Goal: Transaction & Acquisition: Download file/media

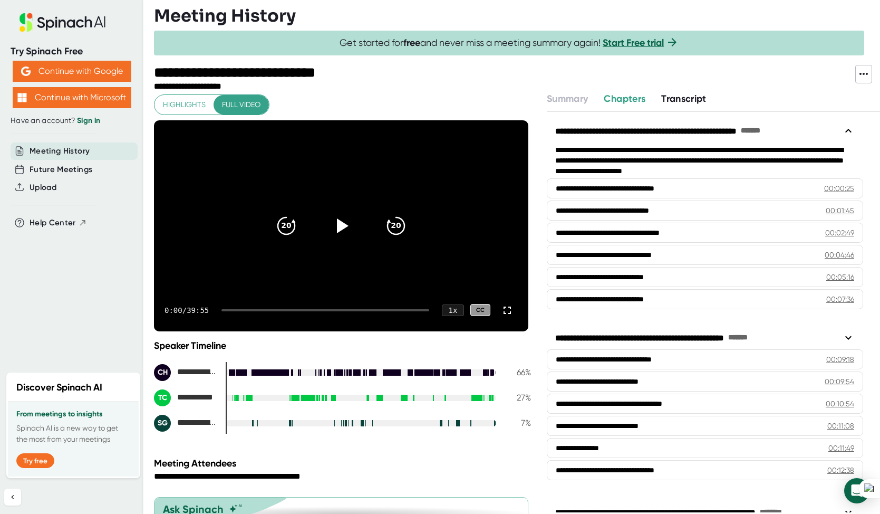
click at [690, 101] on span "Transcript" at bounding box center [683, 99] width 45 height 12
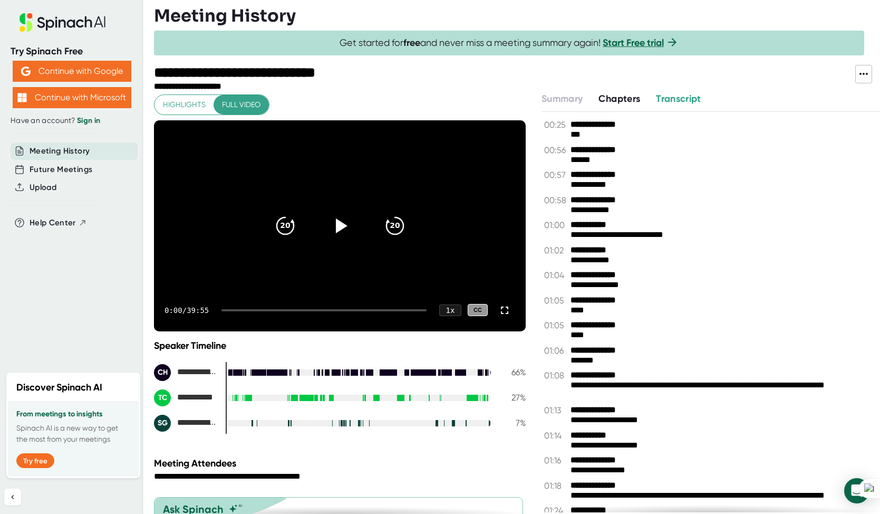
click at [867, 71] on icon at bounding box center [863, 74] width 13 height 13
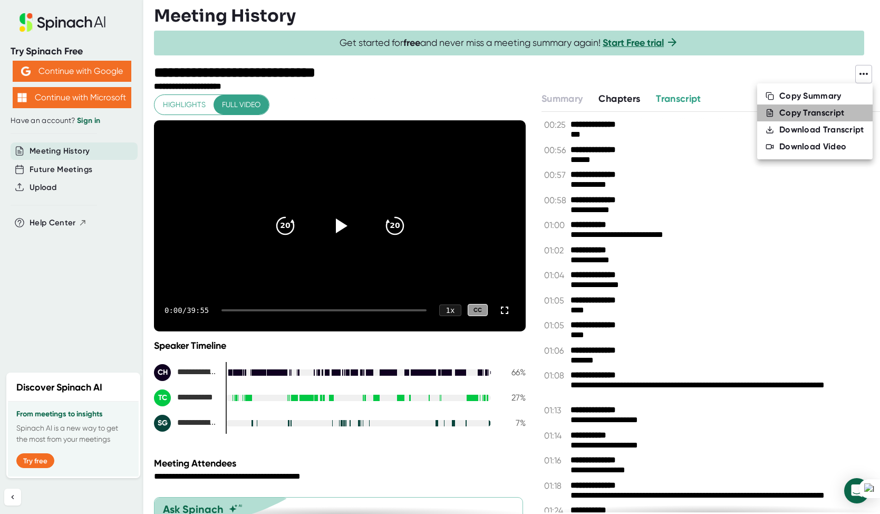
click at [813, 109] on div "Copy Transcript" at bounding box center [811, 113] width 65 height 11
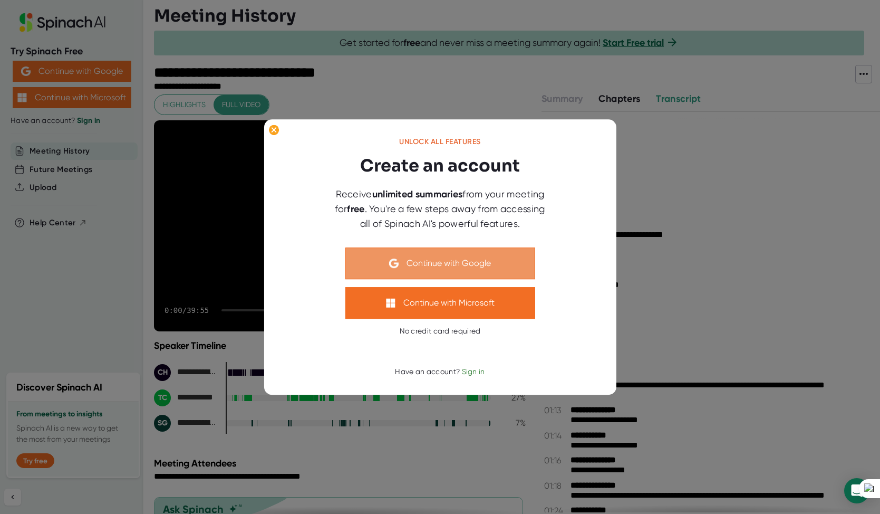
click at [440, 264] on button "Continue with Google" at bounding box center [440, 263] width 190 height 32
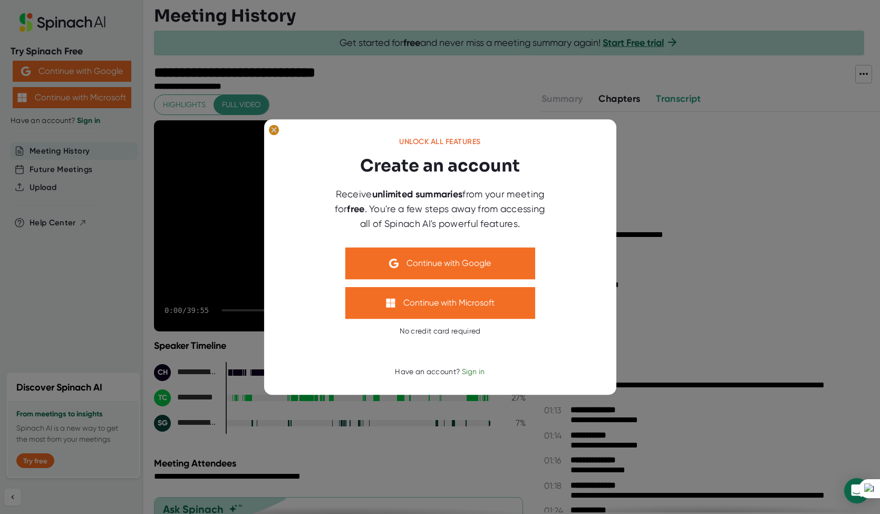
click at [273, 130] on ellipse at bounding box center [273, 129] width 10 height 11
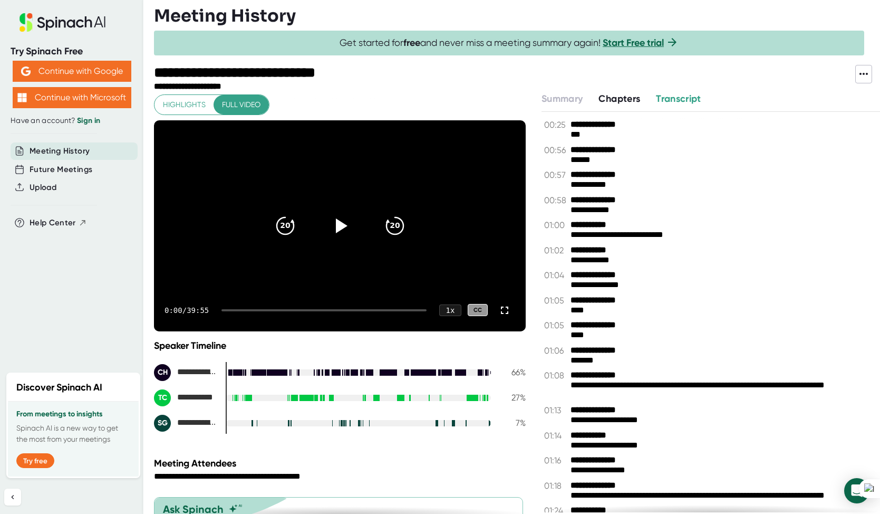
click at [689, 97] on span "Transcript" at bounding box center [678, 99] width 45 height 12
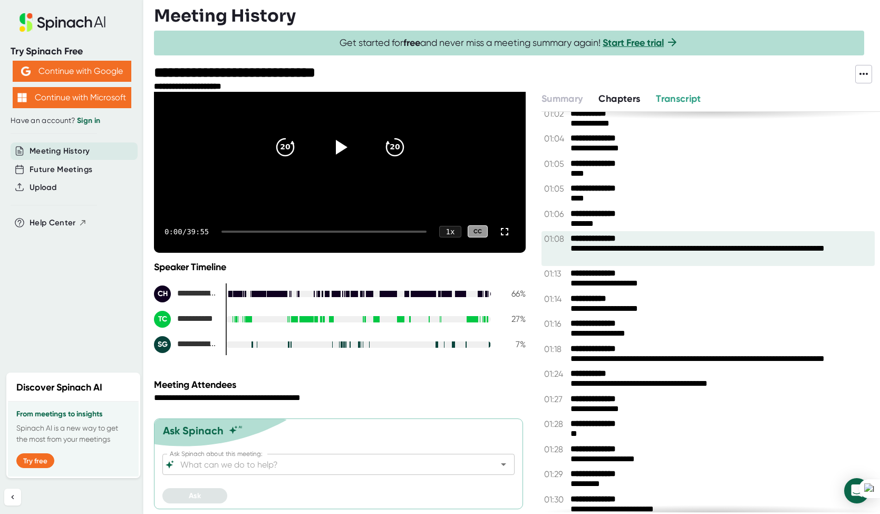
scroll to position [256, 0]
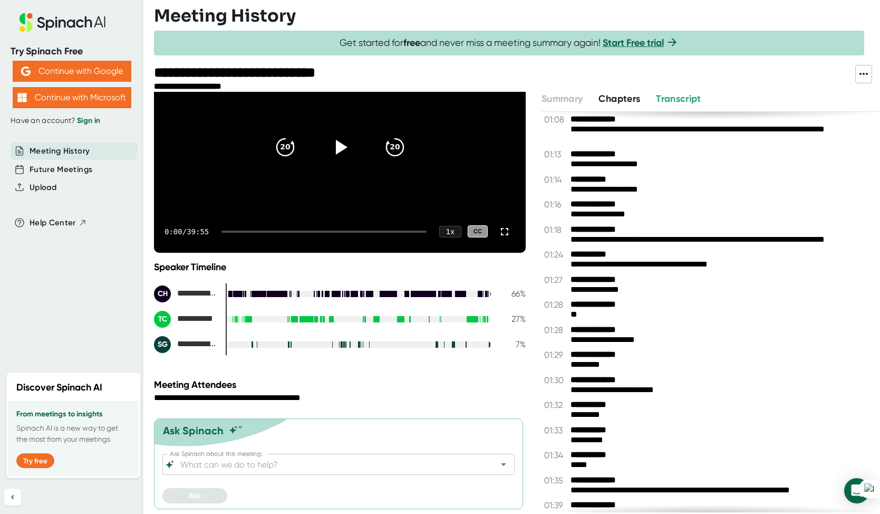
click at [631, 94] on span "Chapters" at bounding box center [620, 99] width 42 height 12
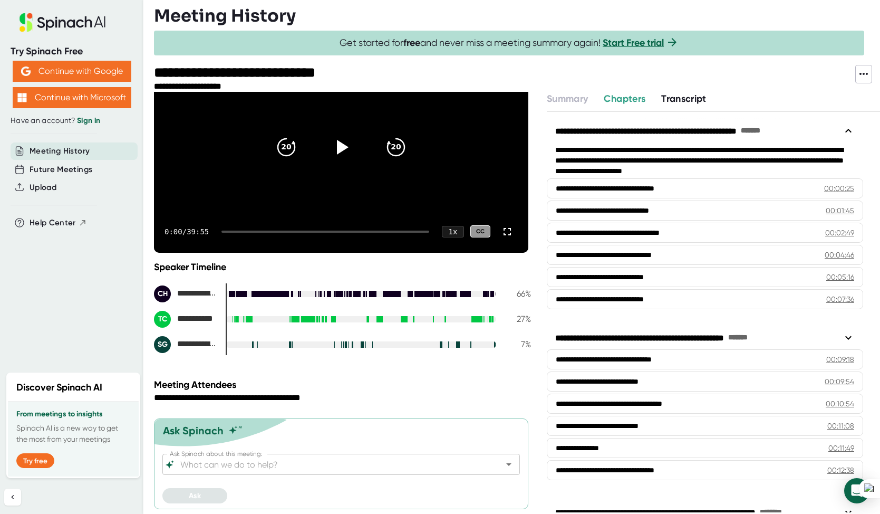
click at [687, 97] on span "Transcript" at bounding box center [683, 99] width 45 height 12
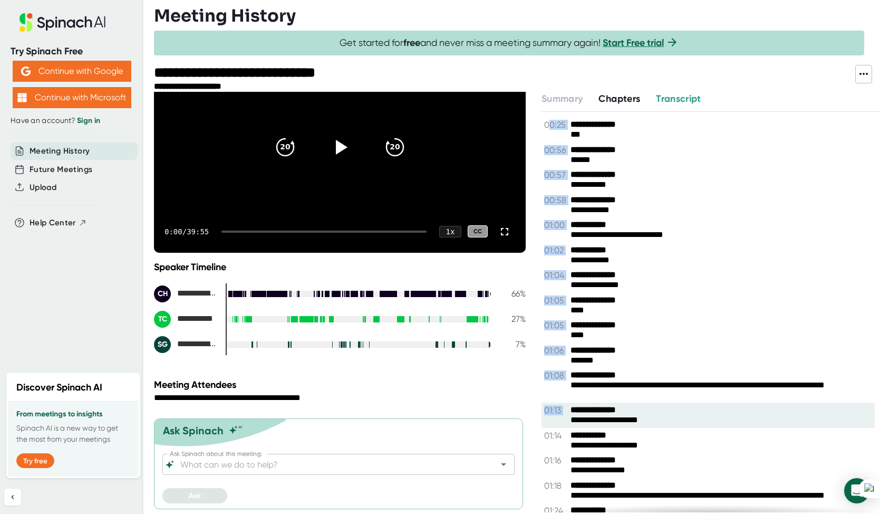
drag, startPoint x: 552, startPoint y: 124, endPoint x: 587, endPoint y: 426, distance: 303.1
click at [587, 426] on div "**********" at bounding box center [711, 312] width 339 height 400
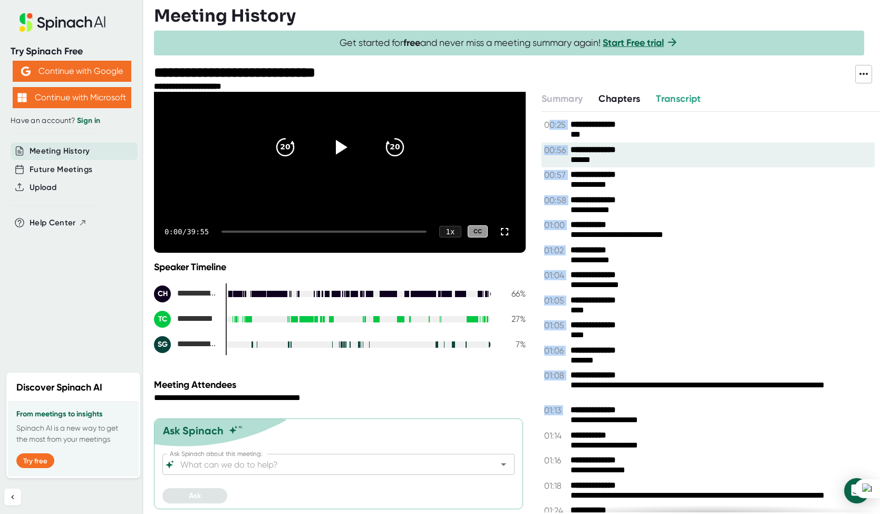
click at [716, 153] on div "**********" at bounding box center [708, 150] width 328 height 10
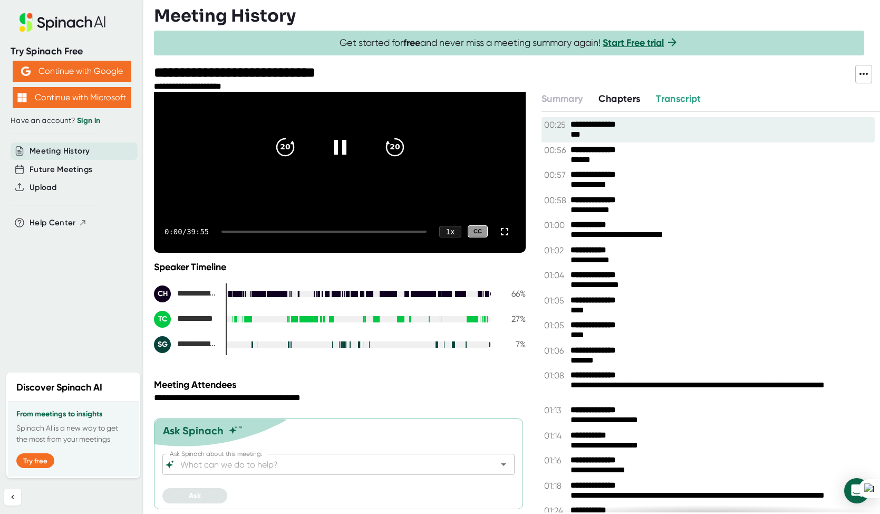
click at [701, 121] on div "**********" at bounding box center [708, 125] width 328 height 10
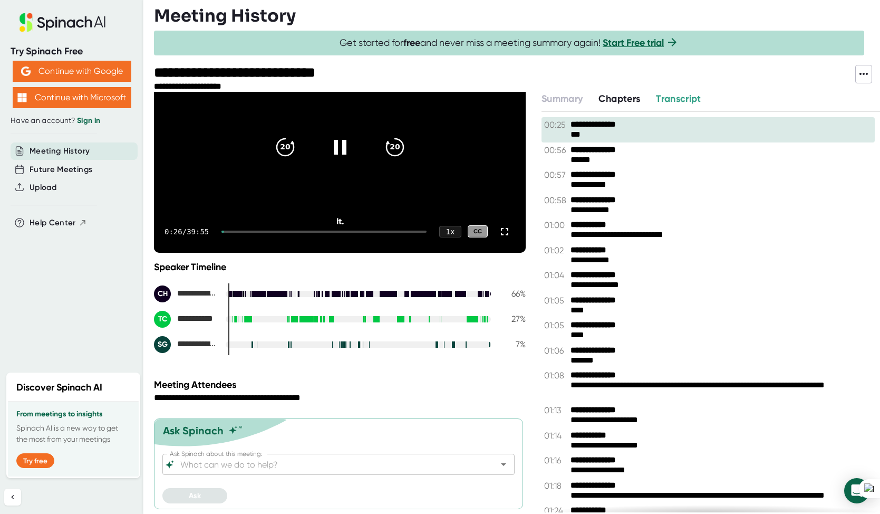
click at [865, 78] on icon at bounding box center [863, 74] width 13 height 13
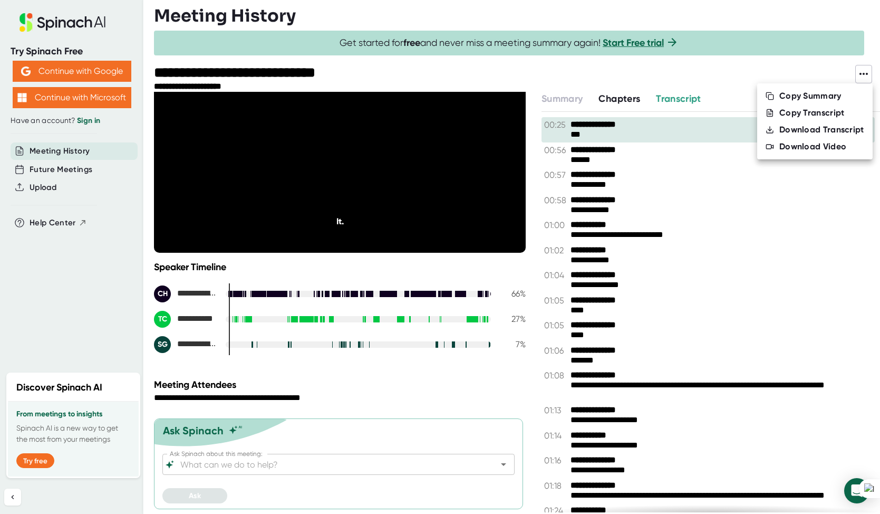
click at [339, 178] on div at bounding box center [440, 257] width 880 height 514
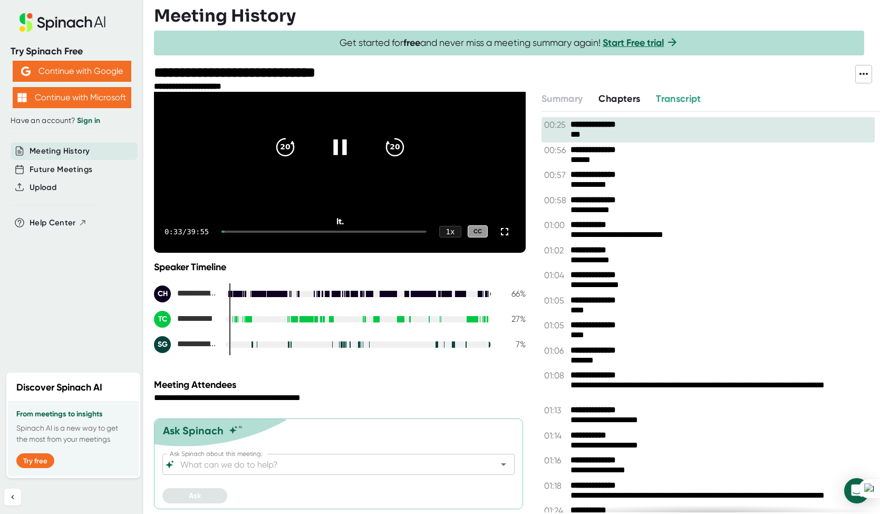
click at [340, 149] on icon at bounding box center [339, 146] width 26 height 26
click at [692, 101] on span "Transcript" at bounding box center [678, 99] width 45 height 12
click at [865, 74] on icon at bounding box center [863, 74] width 13 height 13
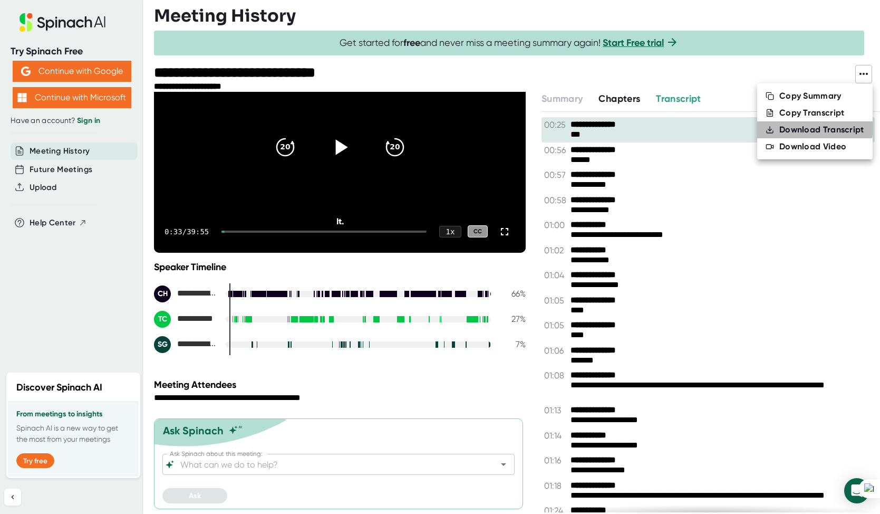
click at [806, 126] on div "Download Transcript" at bounding box center [821, 129] width 85 height 11
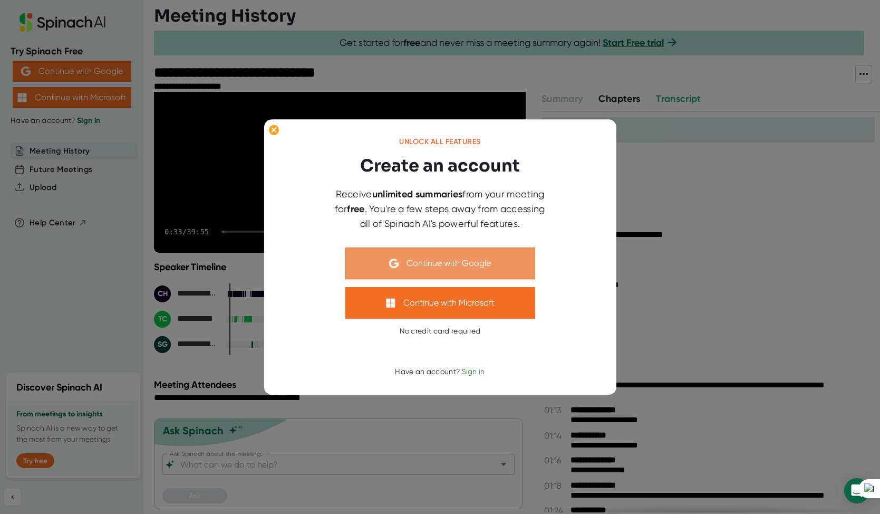
click at [446, 260] on button "Continue with Google" at bounding box center [440, 263] width 190 height 32
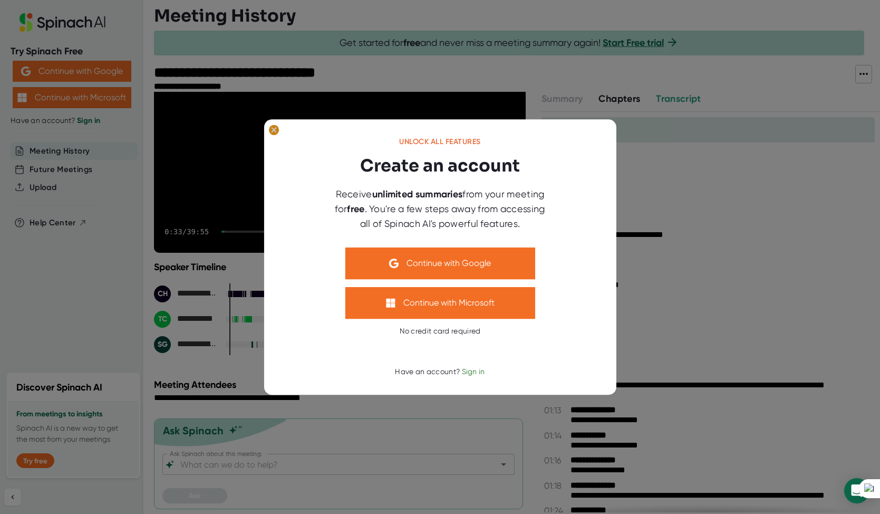
click at [275, 129] on icon at bounding box center [274, 130] width 5 height 5
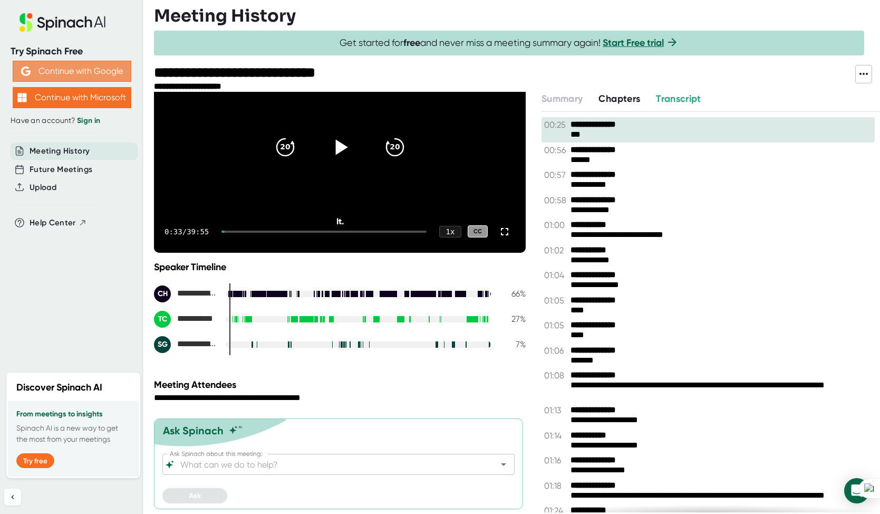
click at [68, 70] on button "Continue with Google" at bounding box center [72, 71] width 119 height 21
click at [84, 122] on link "Sign in" at bounding box center [88, 120] width 23 height 9
